Goal: Task Accomplishment & Management: Manage account settings

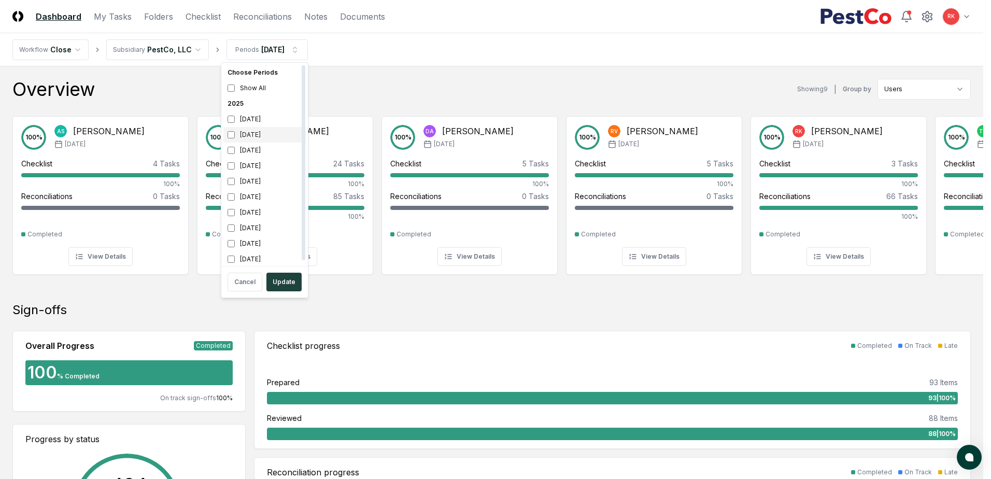
click at [231, 130] on div "[DATE]" at bounding box center [264, 135] width 82 height 16
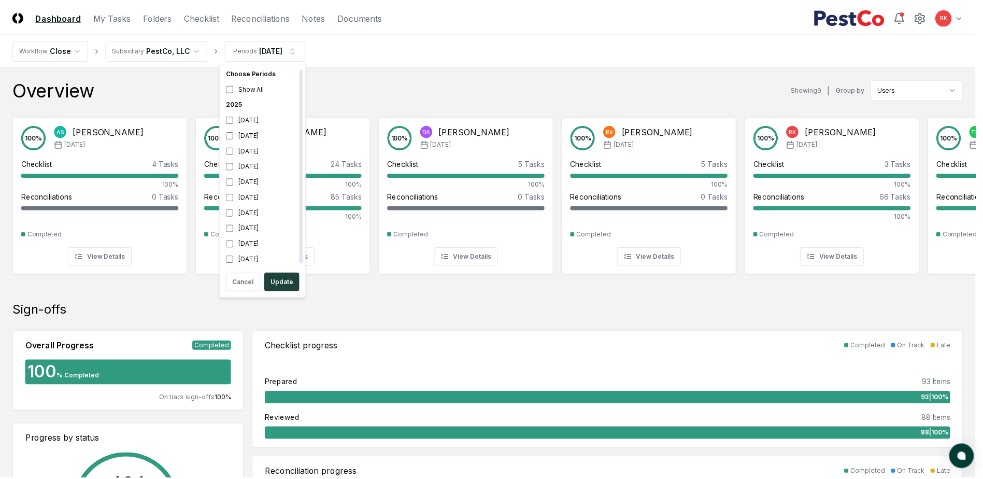
scroll to position [3, 0]
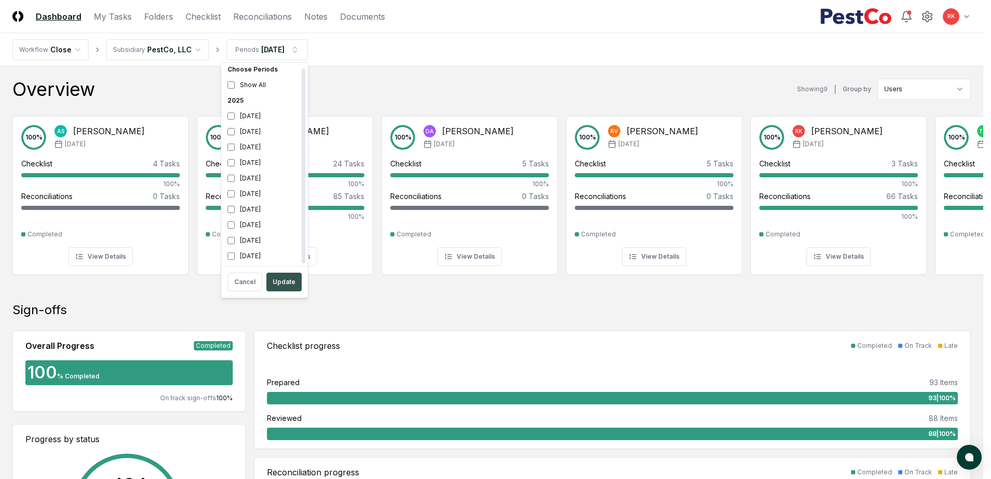
click at [282, 288] on button "Update" at bounding box center [283, 282] width 35 height 19
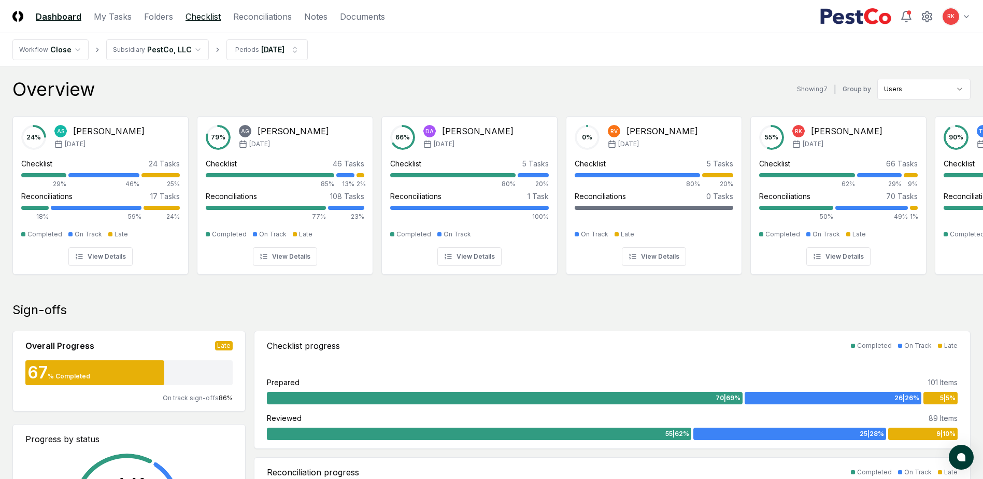
click at [203, 15] on link "Checklist" at bounding box center [203, 16] width 35 height 12
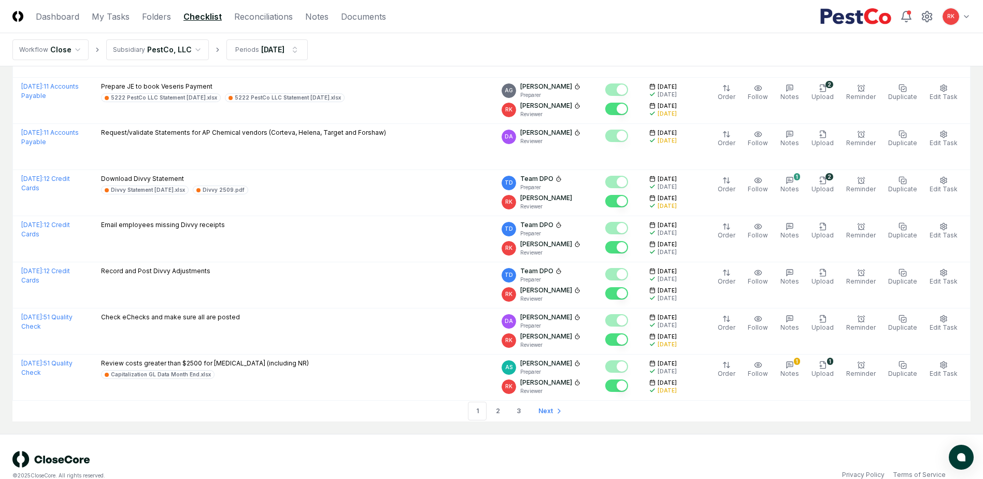
scroll to position [2123, 0]
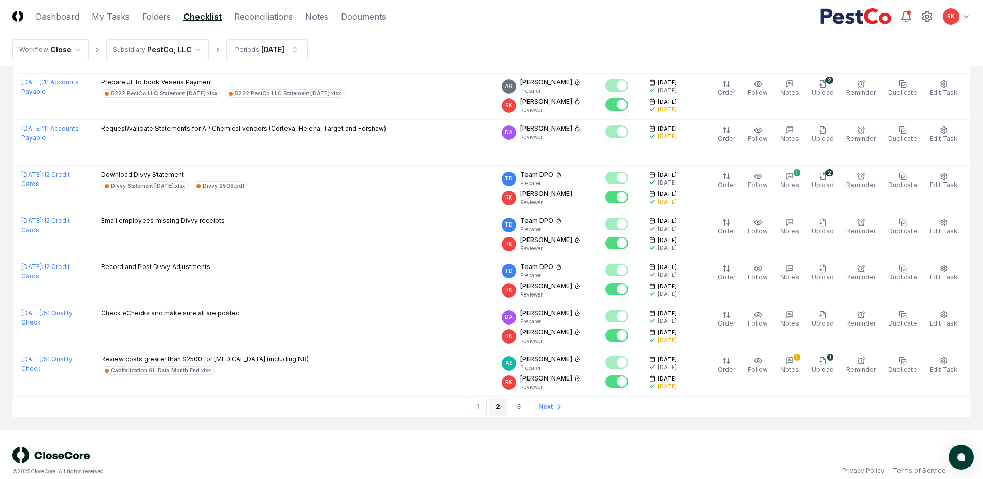
click at [500, 398] on link "2" at bounding box center [498, 407] width 19 height 19
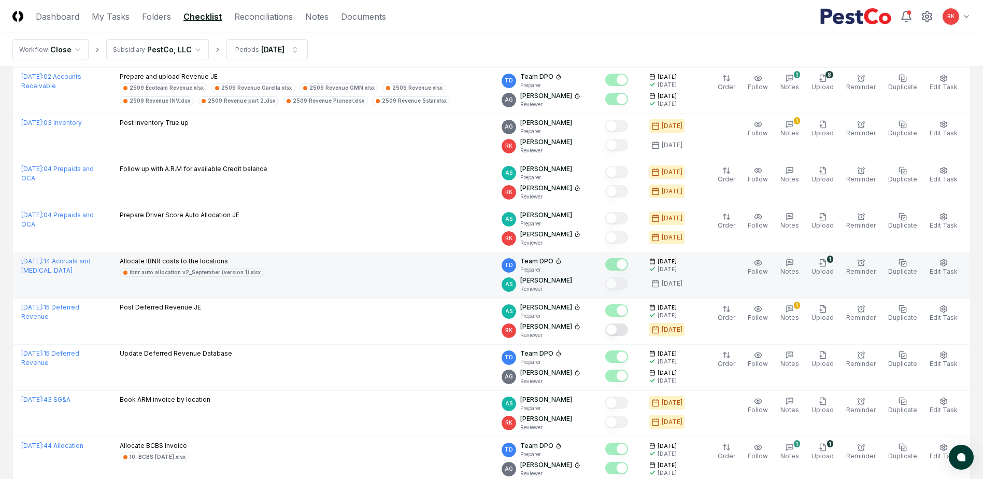
scroll to position [622, 0]
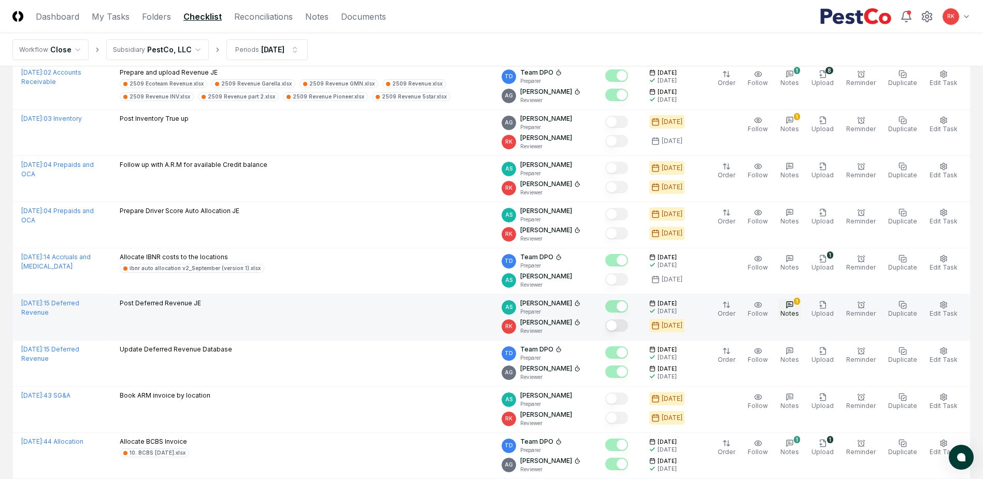
click at [797, 311] on span "Notes" at bounding box center [790, 313] width 19 height 8
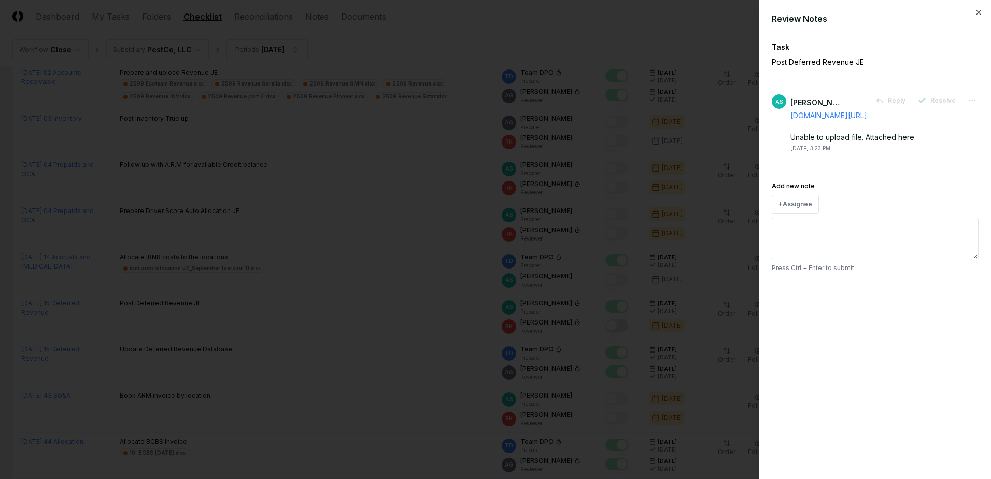
click at [689, 237] on div at bounding box center [495, 239] width 991 height 479
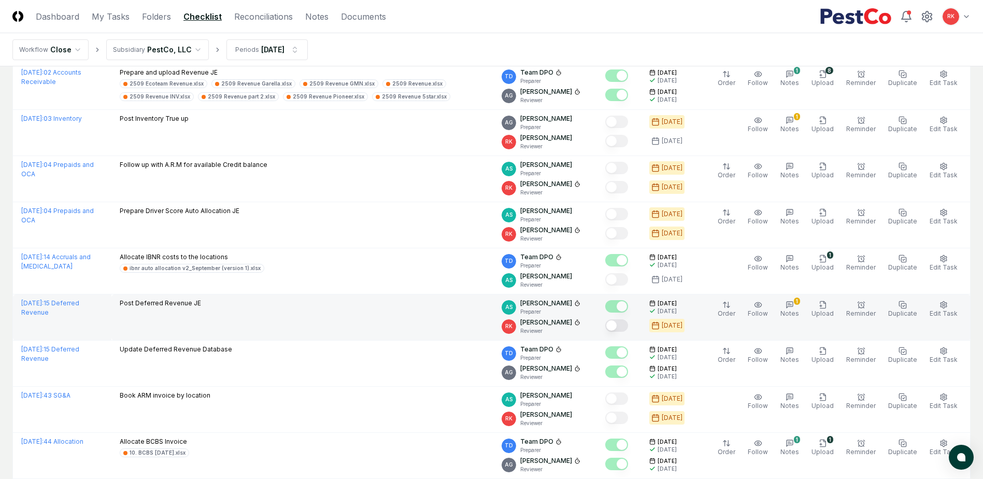
click at [621, 328] on button "Mark complete" at bounding box center [616, 325] width 23 height 12
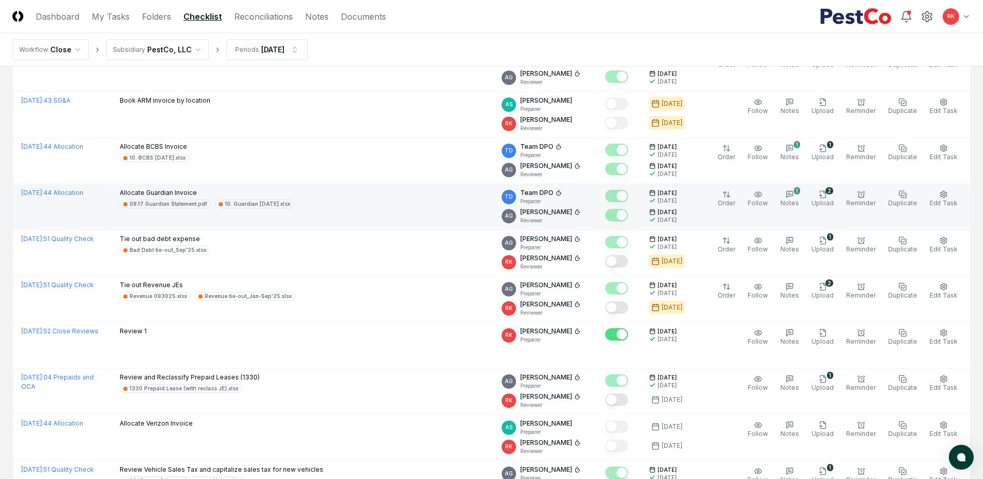
scroll to position [933, 0]
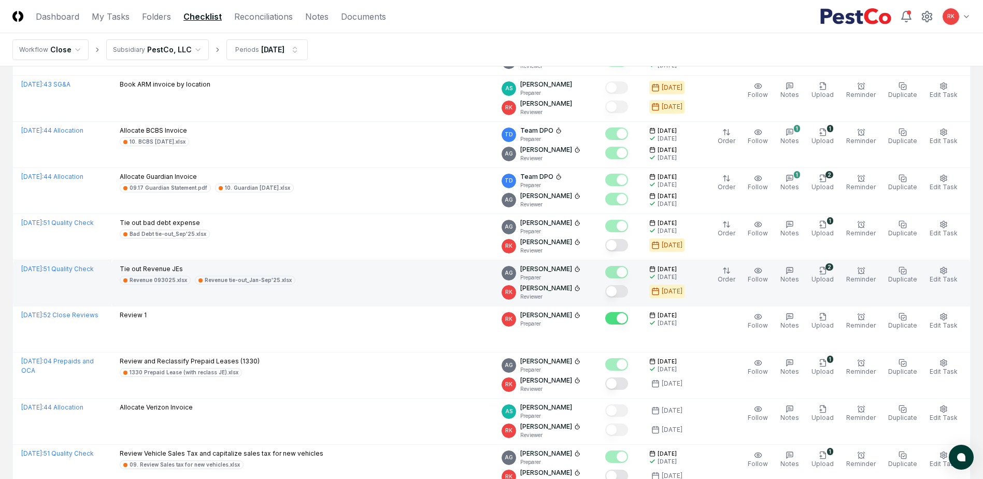
click at [619, 293] on button "Mark complete" at bounding box center [616, 291] width 23 height 12
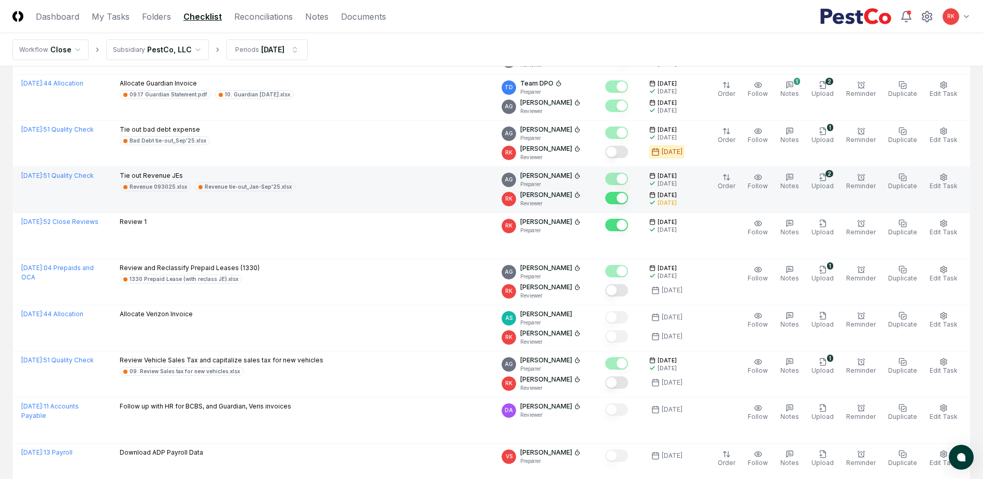
scroll to position [1037, 0]
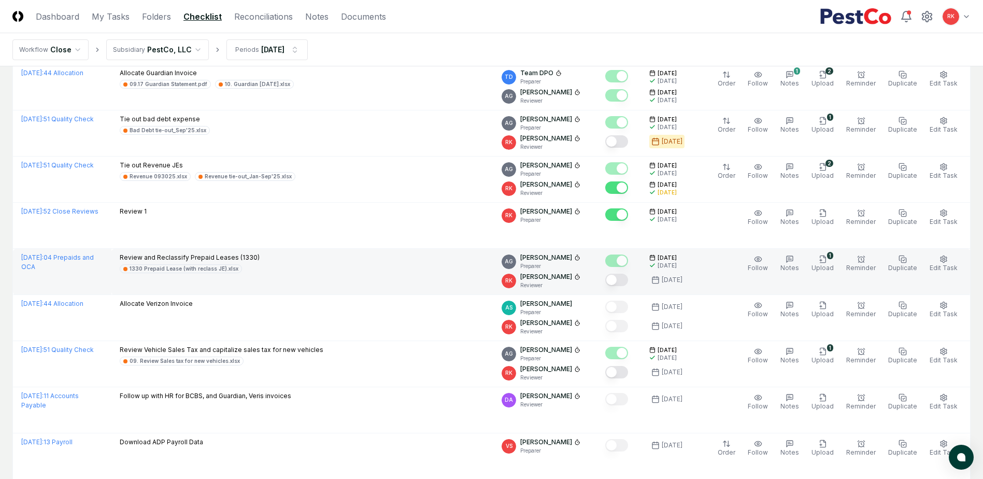
click at [620, 280] on button "Mark complete" at bounding box center [616, 280] width 23 height 12
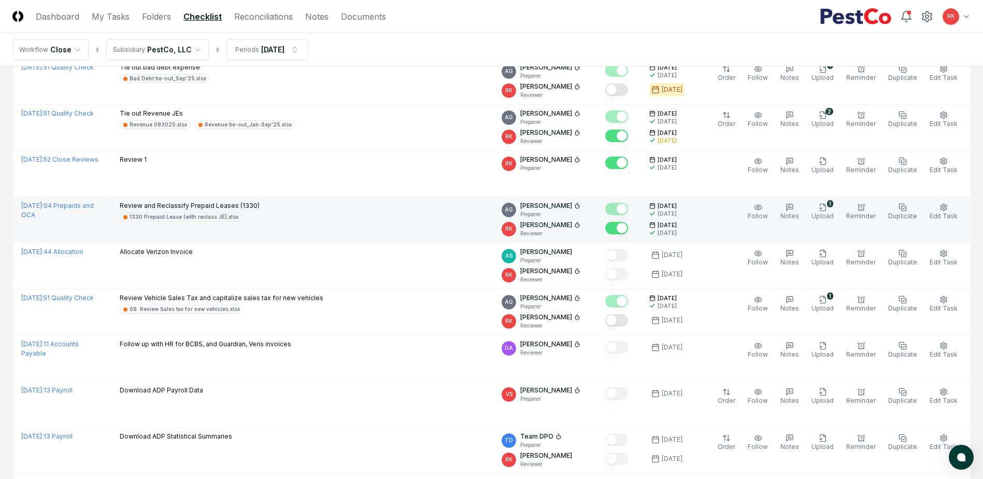
scroll to position [1140, 0]
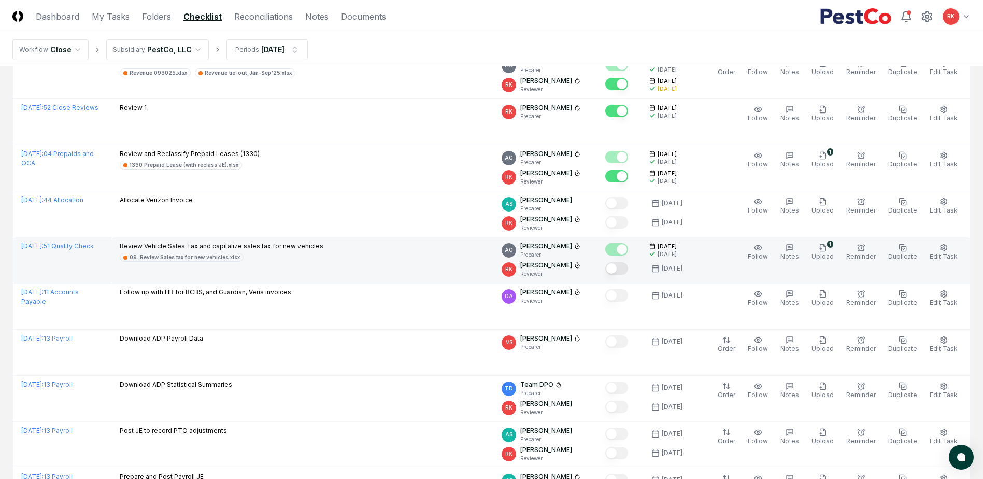
click at [625, 269] on button "Mark complete" at bounding box center [616, 268] width 23 height 12
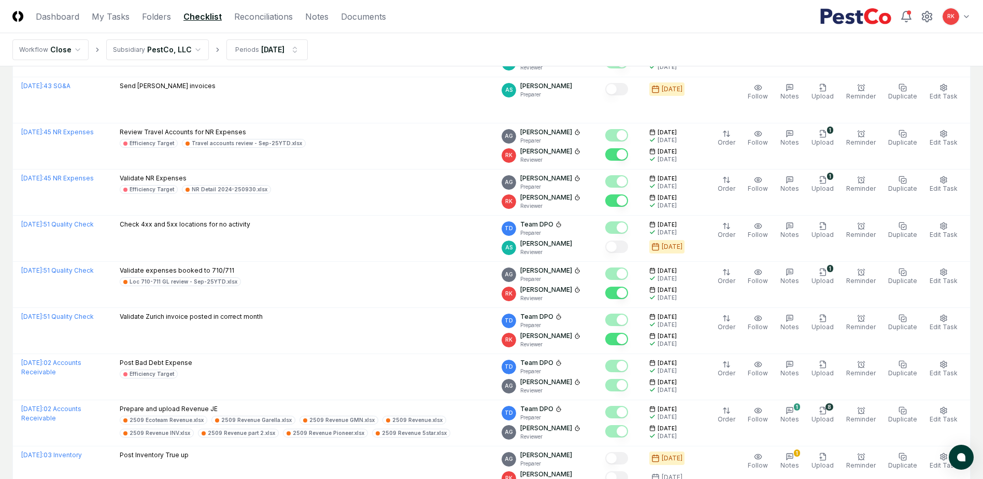
scroll to position [0, 0]
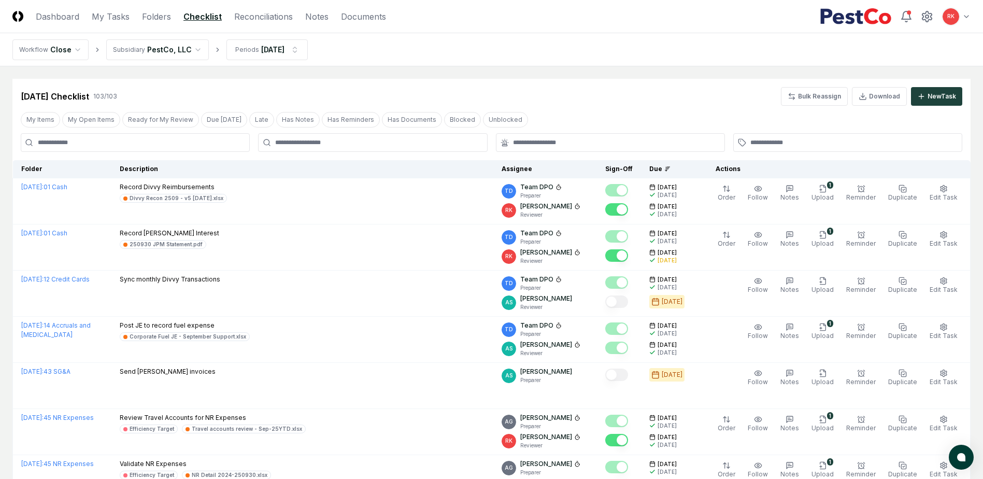
click at [263, 8] on header "CloseCore Dashboard My Tasks Folders Checklist Reconciliations Notes Documents …" at bounding box center [491, 16] width 983 height 33
click at [264, 11] on link "Reconciliations" at bounding box center [263, 16] width 59 height 12
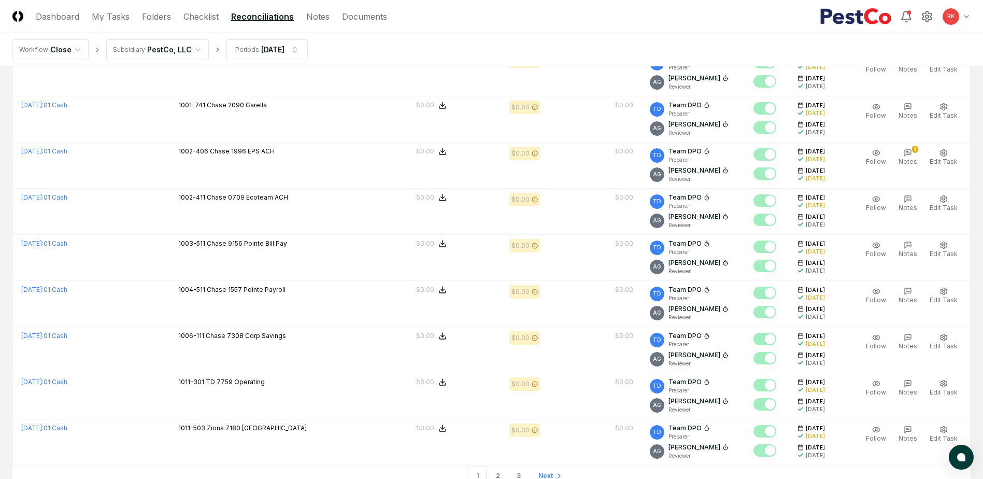
scroll to position [2104, 0]
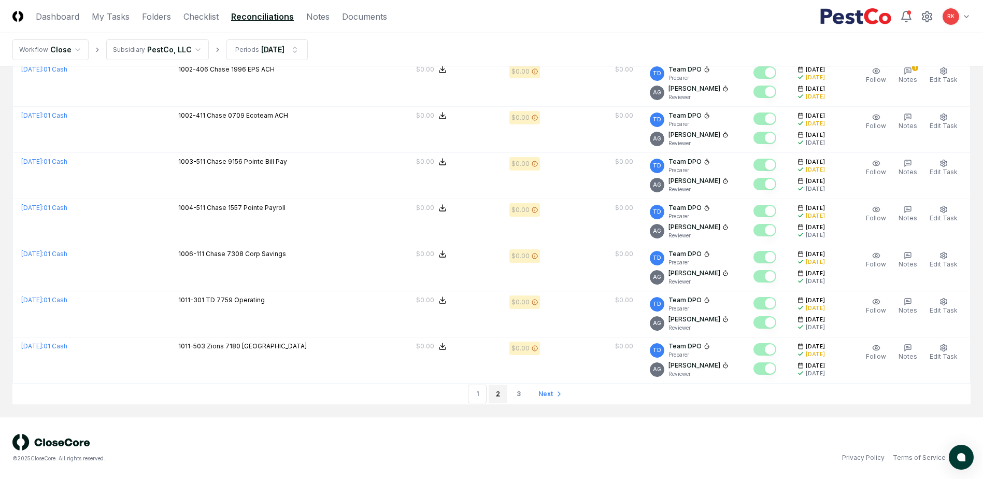
click at [498, 401] on link "2" at bounding box center [498, 394] width 19 height 19
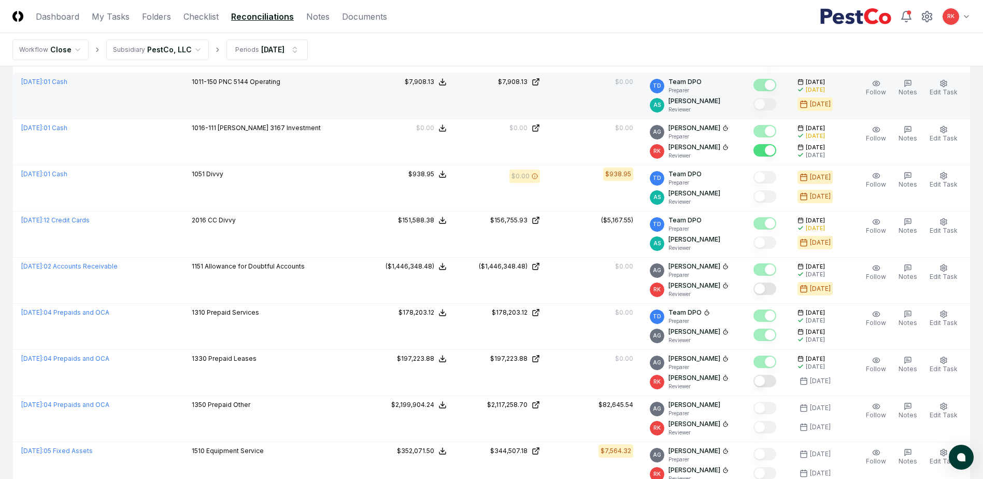
scroll to position [1140, 0]
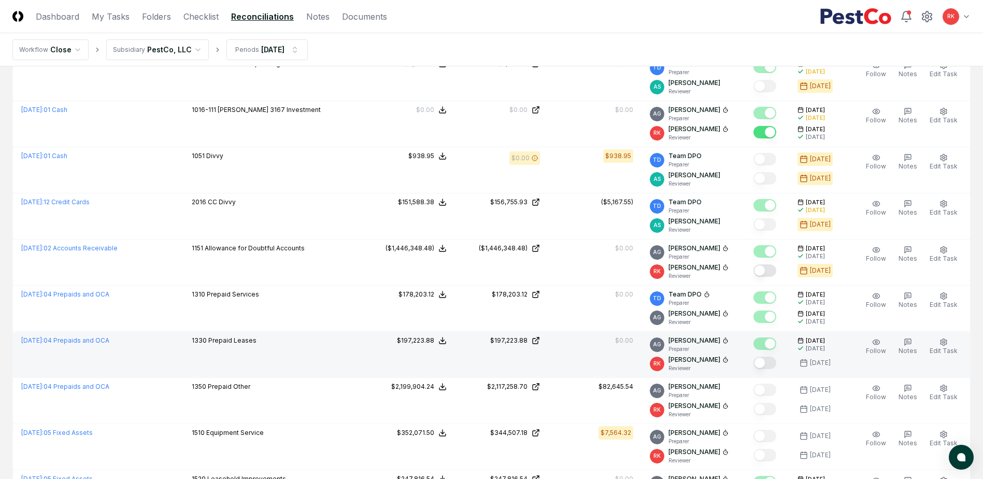
click at [767, 362] on button "Mark complete" at bounding box center [765, 363] width 23 height 12
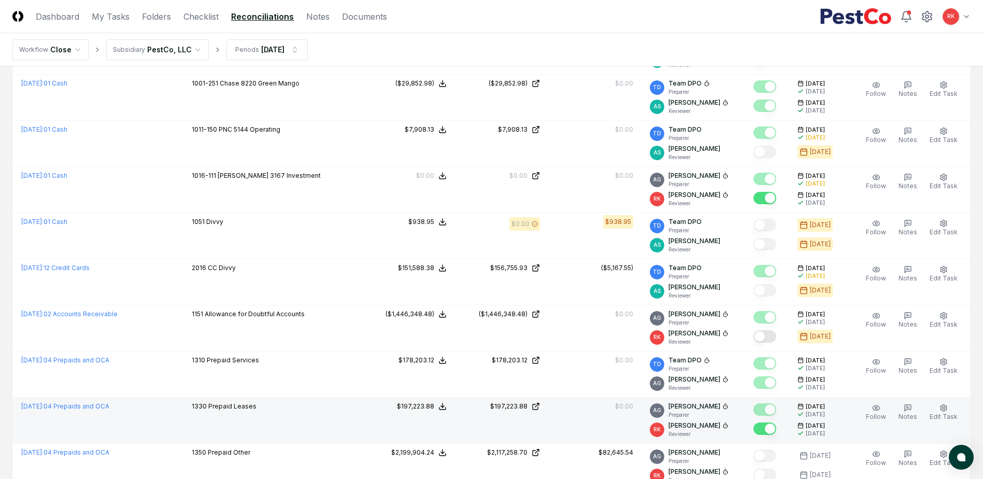
scroll to position [0, 0]
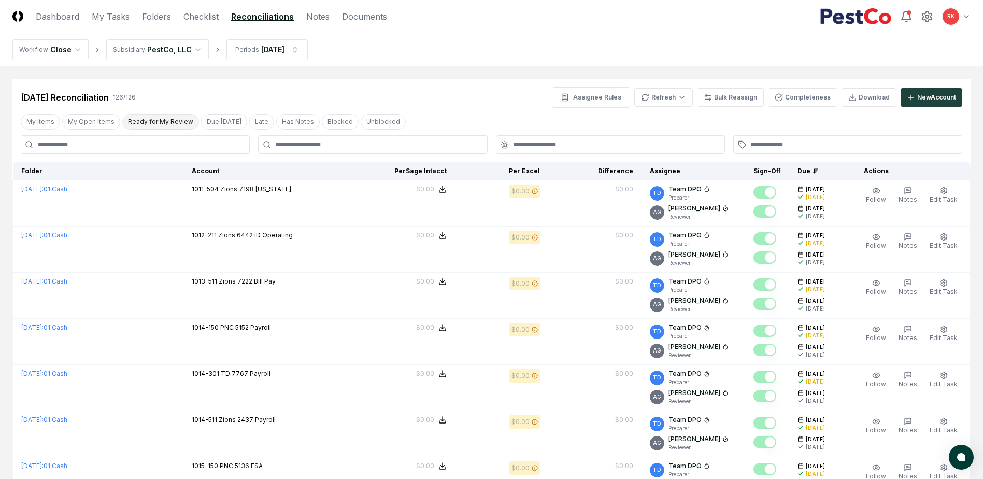
click at [153, 122] on button "Ready for My Review" at bounding box center [160, 122] width 77 height 16
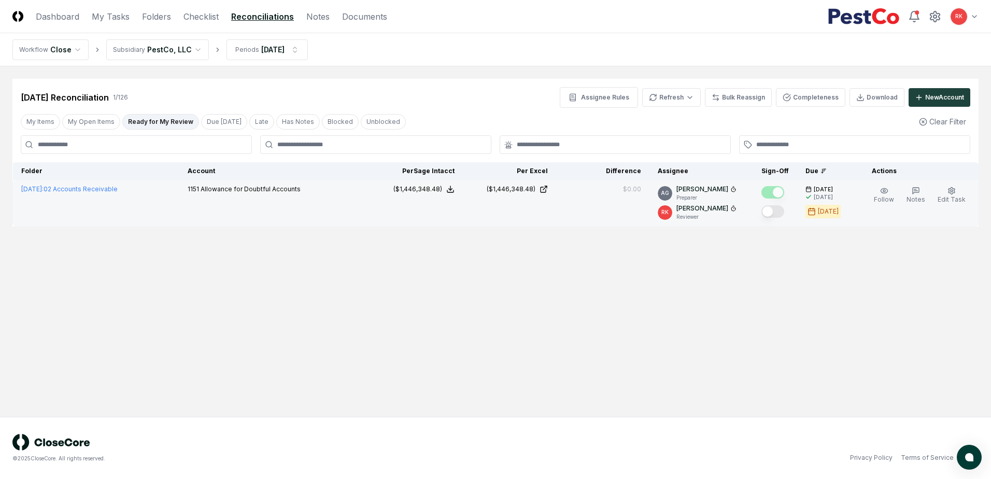
click at [771, 209] on button "Mark complete" at bounding box center [772, 211] width 23 height 12
click at [203, 17] on link "Checklist" at bounding box center [201, 16] width 35 height 12
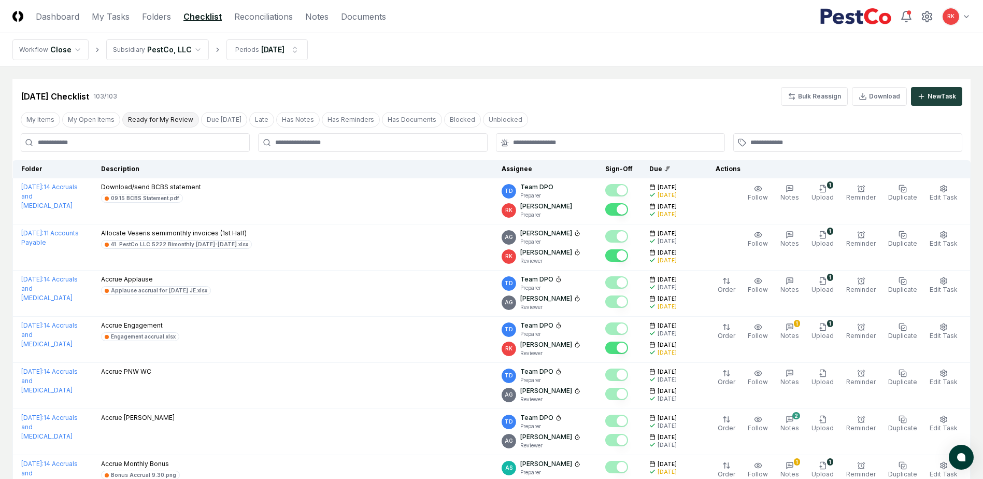
click at [164, 122] on button "Ready for My Review" at bounding box center [160, 120] width 77 height 16
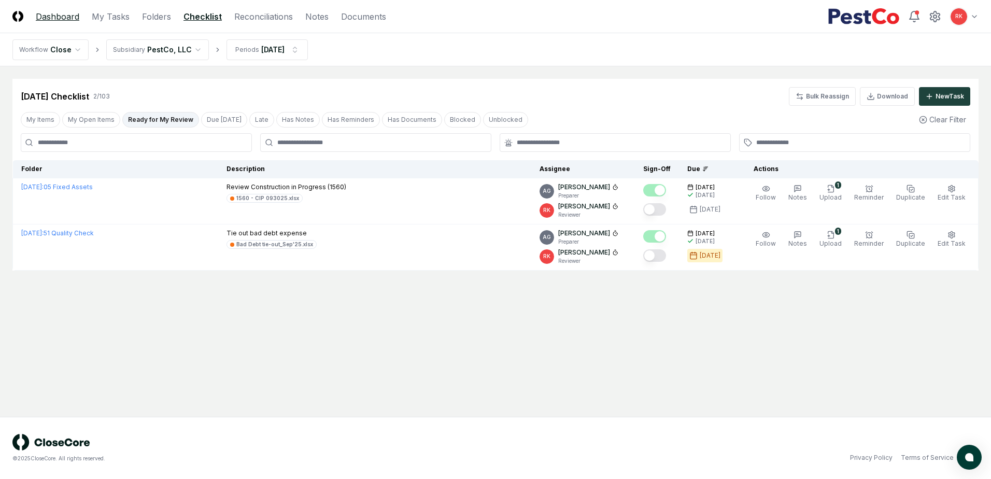
click at [57, 14] on link "Dashboard" at bounding box center [58, 16] width 44 height 12
